Goal: Use online tool/utility: Utilize a website feature to perform a specific function

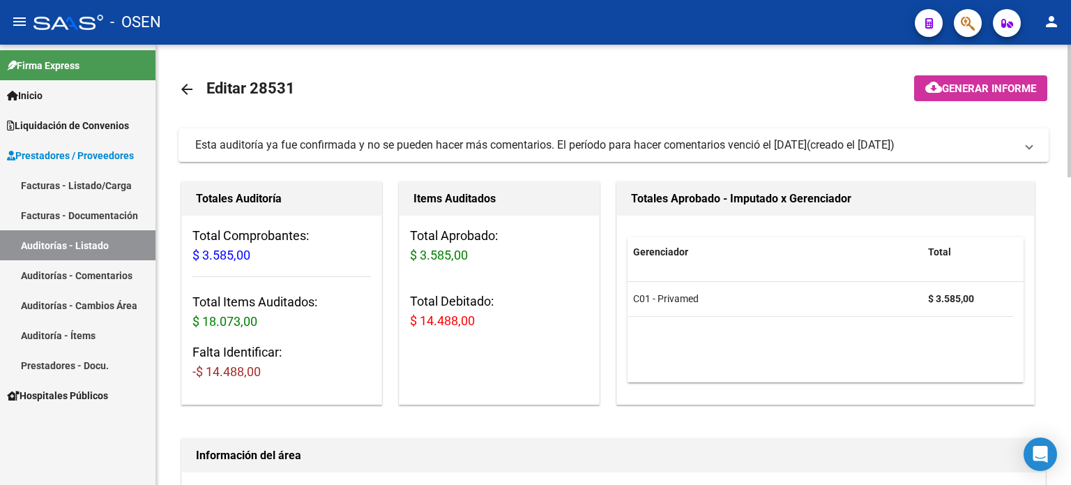
click at [1000, 89] on span "Generar informe" at bounding box center [989, 88] width 94 height 13
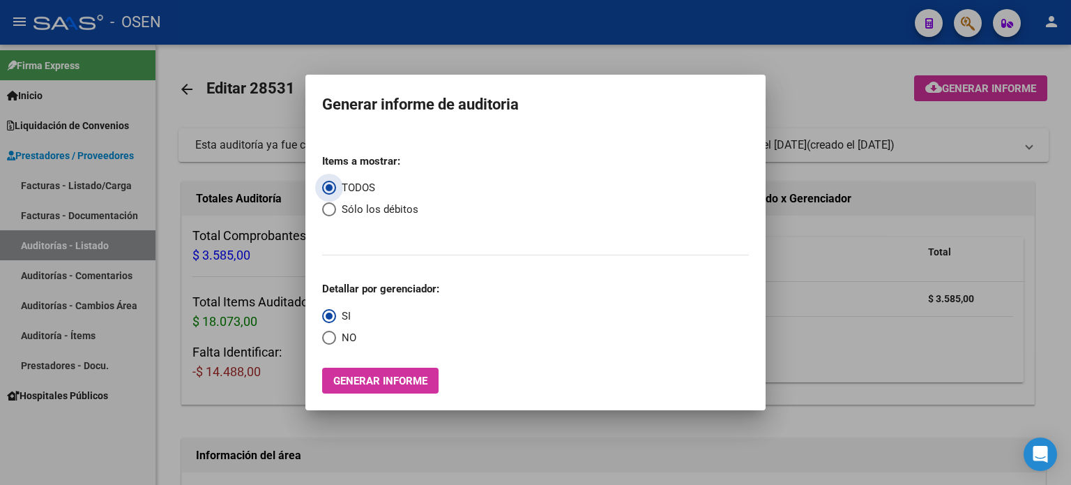
click at [327, 213] on span "Select an option" at bounding box center [329, 209] width 14 height 14
click at [327, 213] on input "Sólo los débitos" at bounding box center [329, 209] width 14 height 14
radio input "true"
click at [355, 379] on span "Generar informe" at bounding box center [380, 380] width 94 height 13
